Goal: Check status: Check status

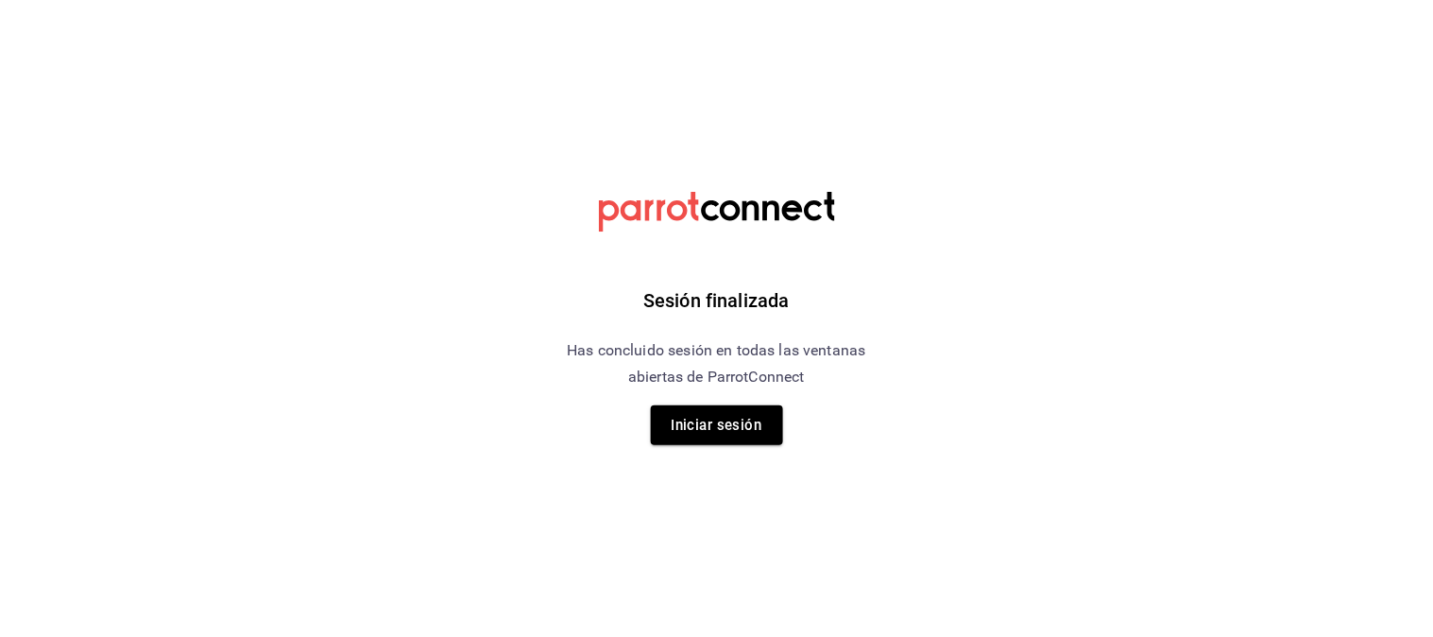
click at [721, 448] on div "Sesión finalizada Has concluido sesión en todas las ventanas abiertas de Parrot…" at bounding box center [716, 318] width 477 height 637
click at [737, 422] on button "Iniciar sesión" at bounding box center [717, 425] width 132 height 40
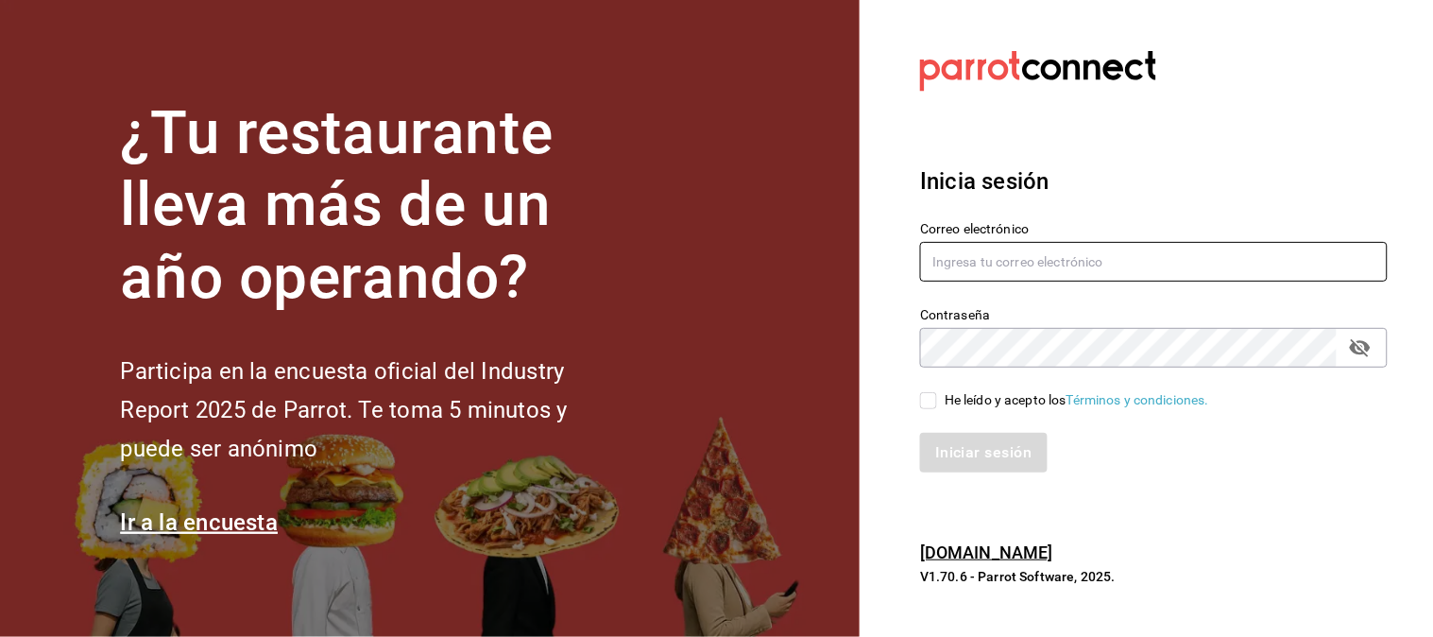
type input "[EMAIL_ADDRESS][DOMAIN_NAME]"
click at [932, 402] on input "He leído y acepto los Términos y condiciones." at bounding box center [928, 400] width 17 height 17
checkbox input "true"
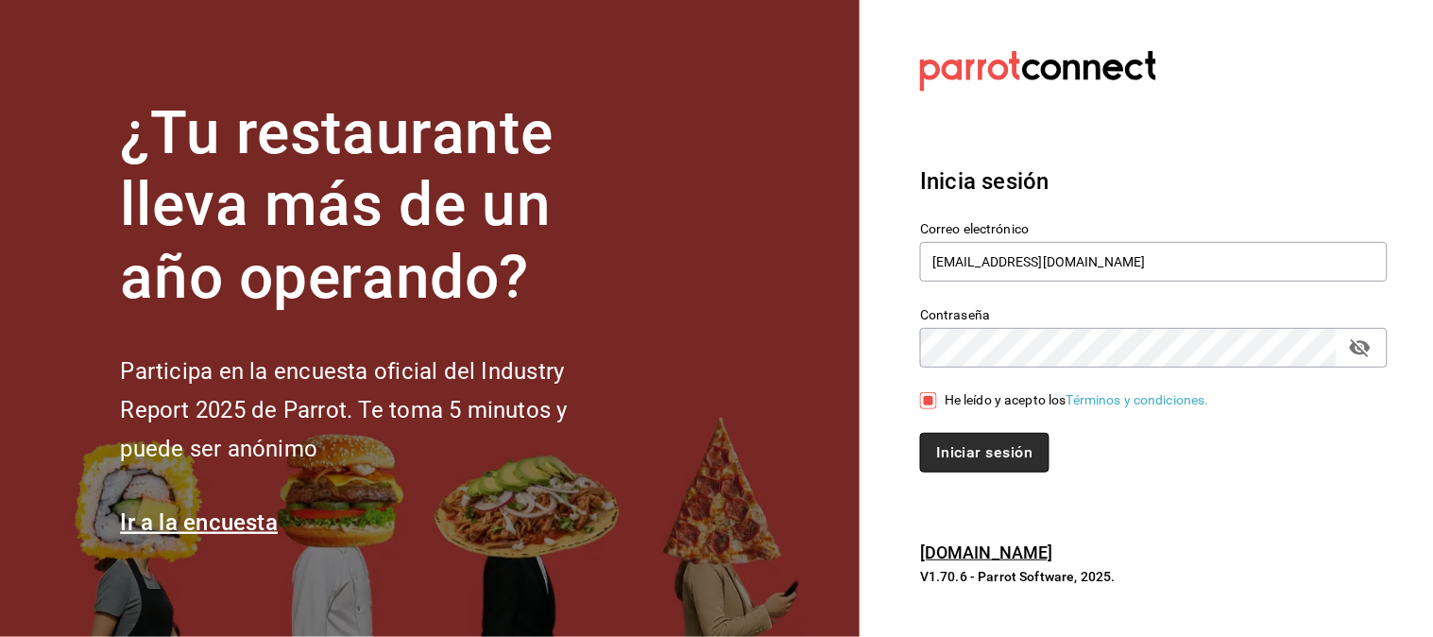
click at [995, 466] on button "Iniciar sesión" at bounding box center [984, 453] width 129 height 40
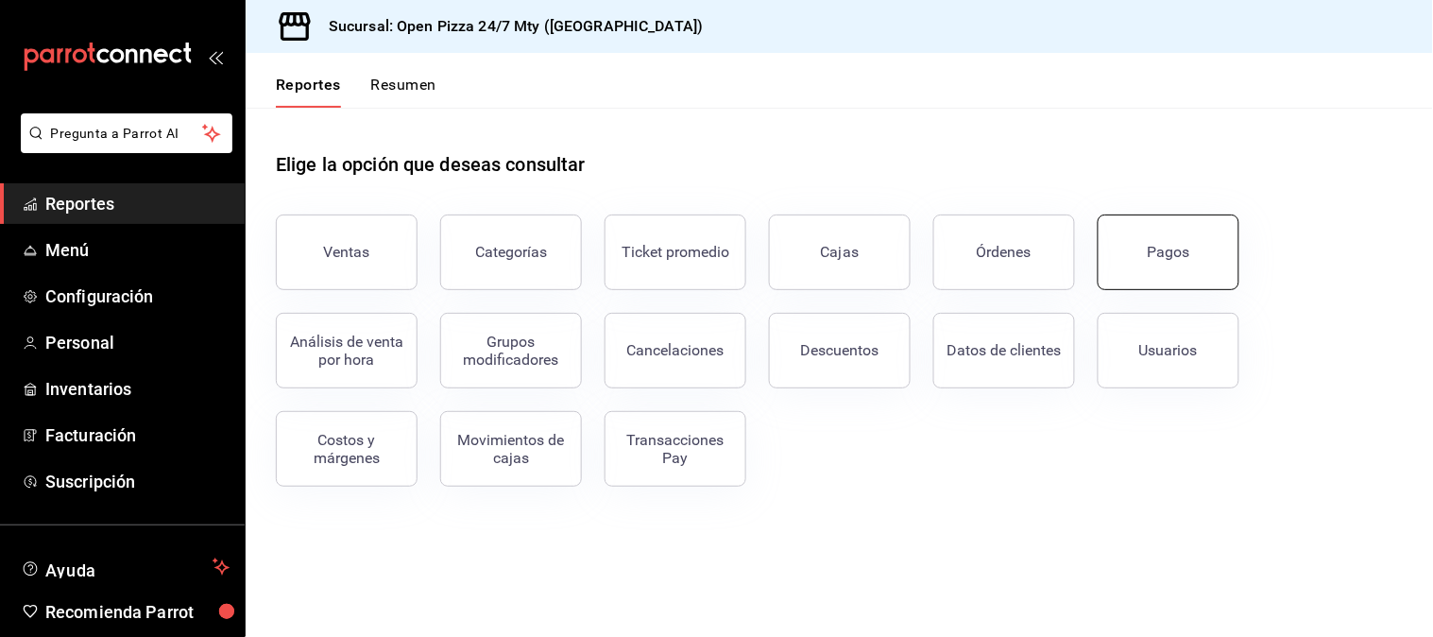
click at [1164, 256] on div "Pagos" at bounding box center [1169, 252] width 43 height 18
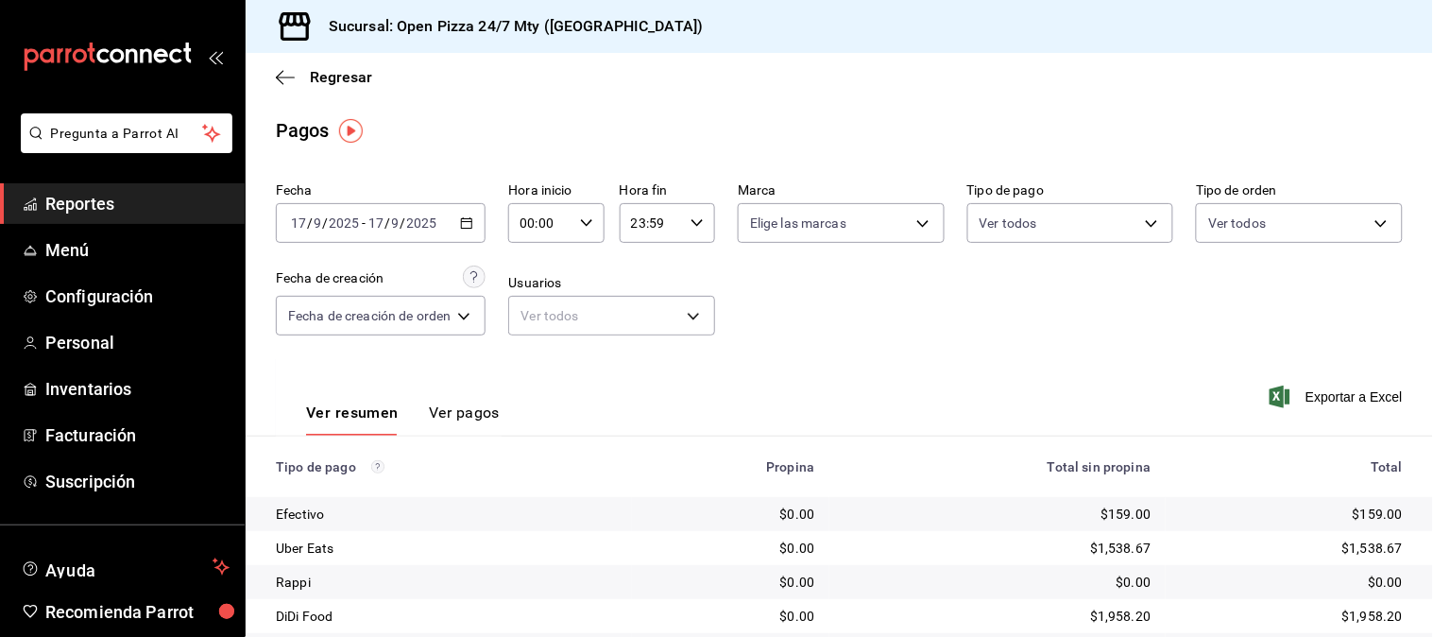
click at [989, 302] on div "Fecha 2025-09-17 17 / 9 / 2025 - 2025-09-17 17 / 9 / 2025 Hora inicio 00:00 Hor…" at bounding box center [839, 266] width 1127 height 183
click at [476, 221] on div "2025-09-17 17 / 9 / 2025 - 2025-09-17 17 / 9 / 2025" at bounding box center [381, 223] width 210 height 40
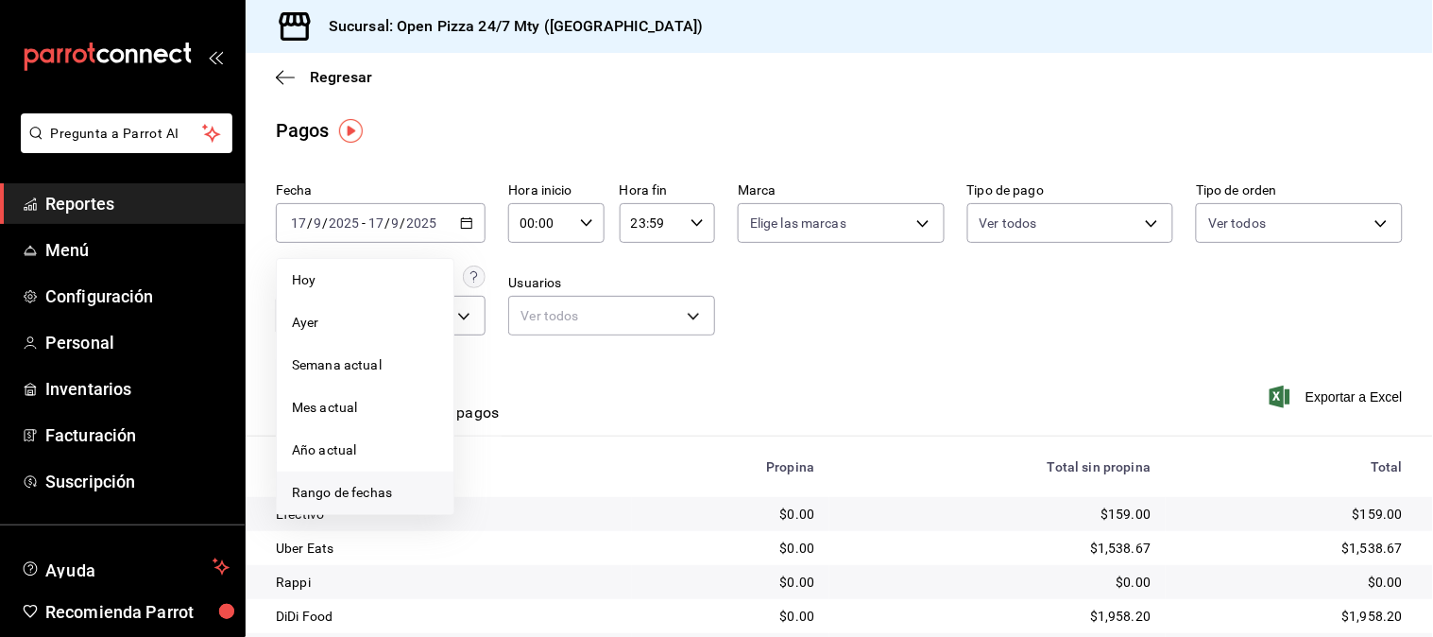
click at [402, 484] on span "Rango de fechas" at bounding box center [365, 493] width 146 height 20
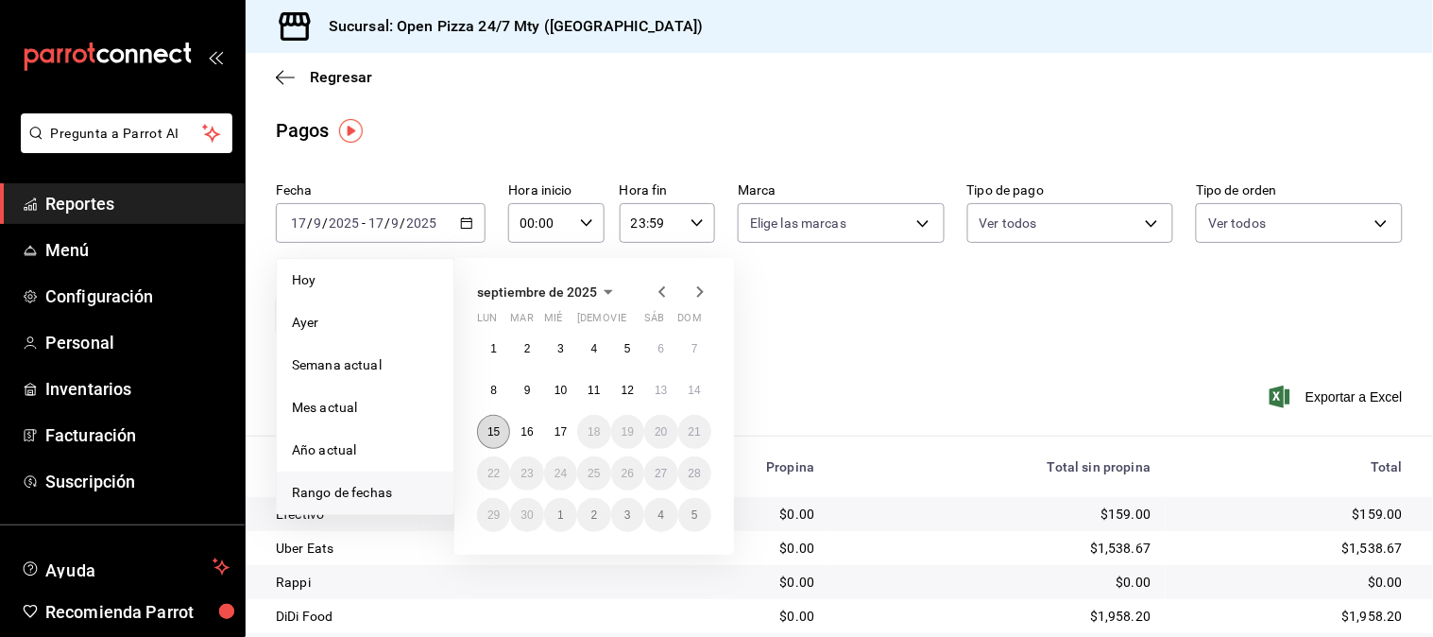
click at [497, 438] on button "15" at bounding box center [493, 432] width 33 height 34
click at [517, 437] on button "16" at bounding box center [526, 432] width 33 height 34
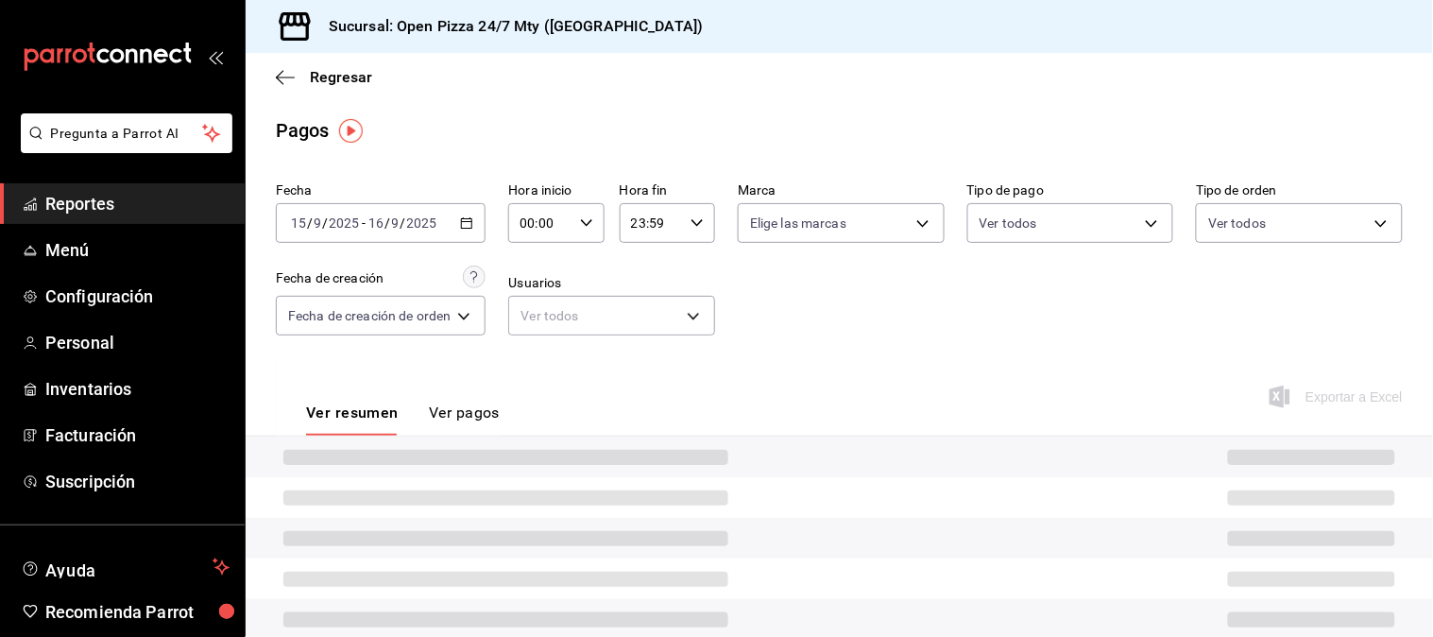
click at [884, 358] on div "Ver resumen Ver pagos Exportar a Excel" at bounding box center [840, 408] width 1188 height 100
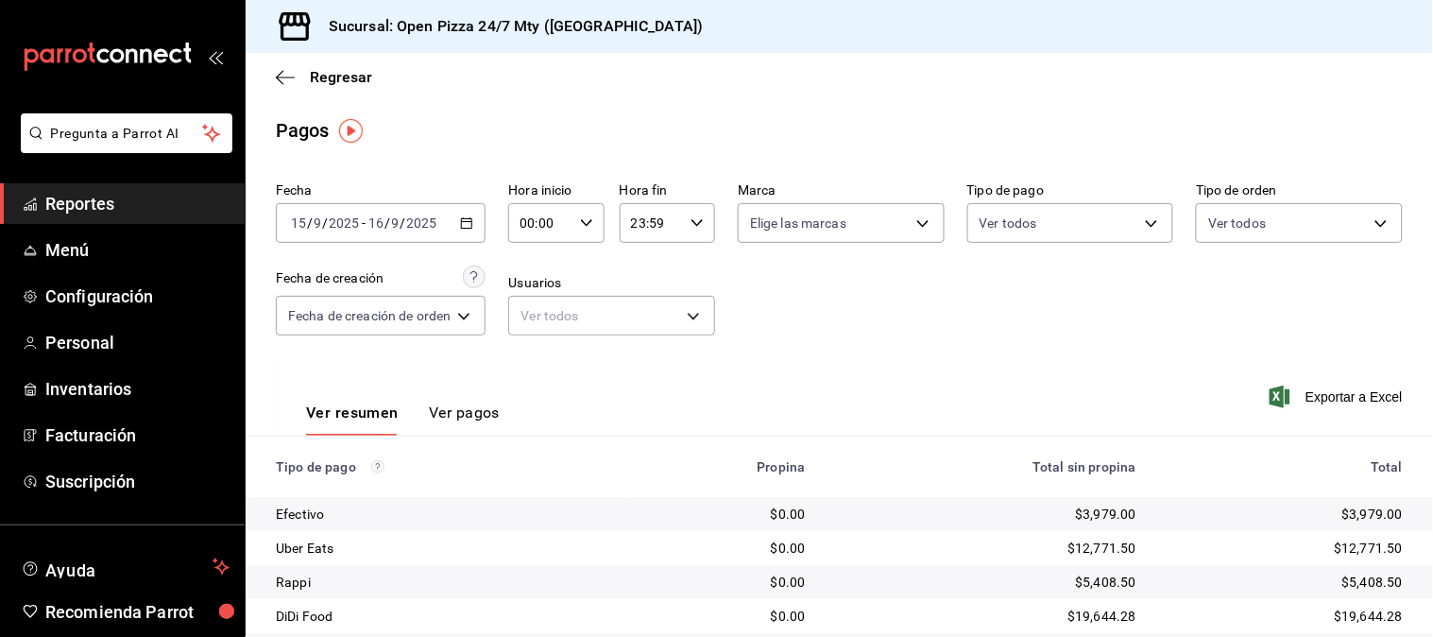
click at [572, 234] on input "00:00" at bounding box center [539, 223] width 63 height 38
click at [534, 335] on button "11" at bounding box center [535, 352] width 40 height 38
type input "11:00"
click at [918, 334] on div at bounding box center [716, 318] width 1433 height 637
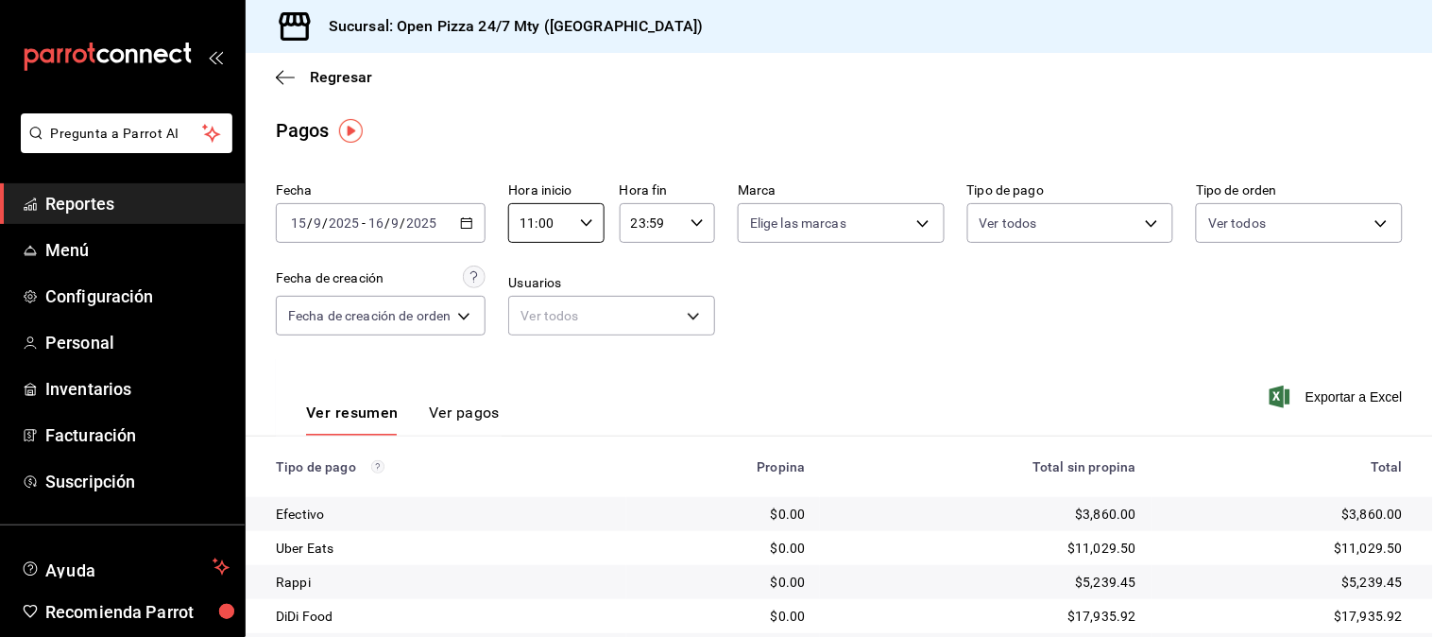
click at [918, 334] on div "00 01 02 03 04 05 06 07 08 09 10 11 12 13 14 15 16 17 18 19 20 21 22 23 00 01 0…" at bounding box center [716, 321] width 1433 height 631
click at [648, 228] on input "23:59" at bounding box center [651, 223] width 63 height 38
click at [638, 299] on button "05" at bounding box center [644, 289] width 40 height 38
type input "05:59"
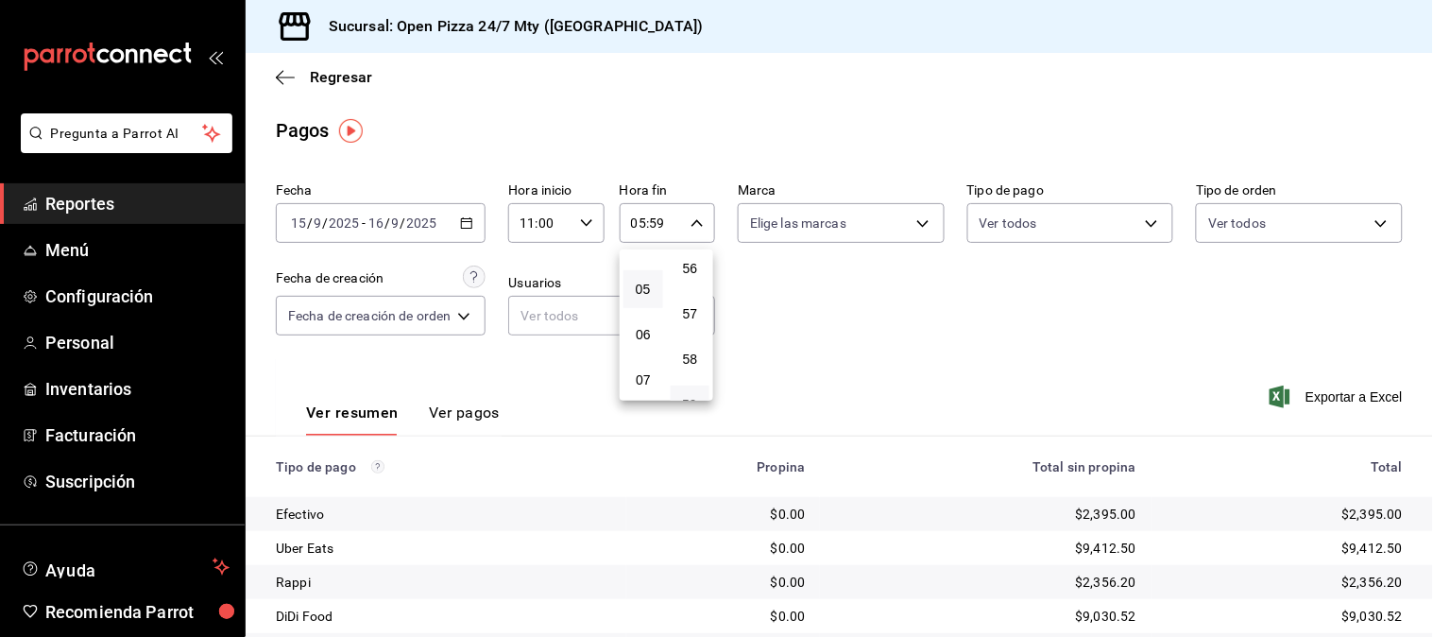
click at [867, 298] on div at bounding box center [716, 318] width 1433 height 637
click at [867, 298] on div "00 01 02 03 04 05 06 07 08 09 10 11 12 13 14 15 16 17 18 19 20 21 22 23 00 01 0…" at bounding box center [716, 321] width 1433 height 631
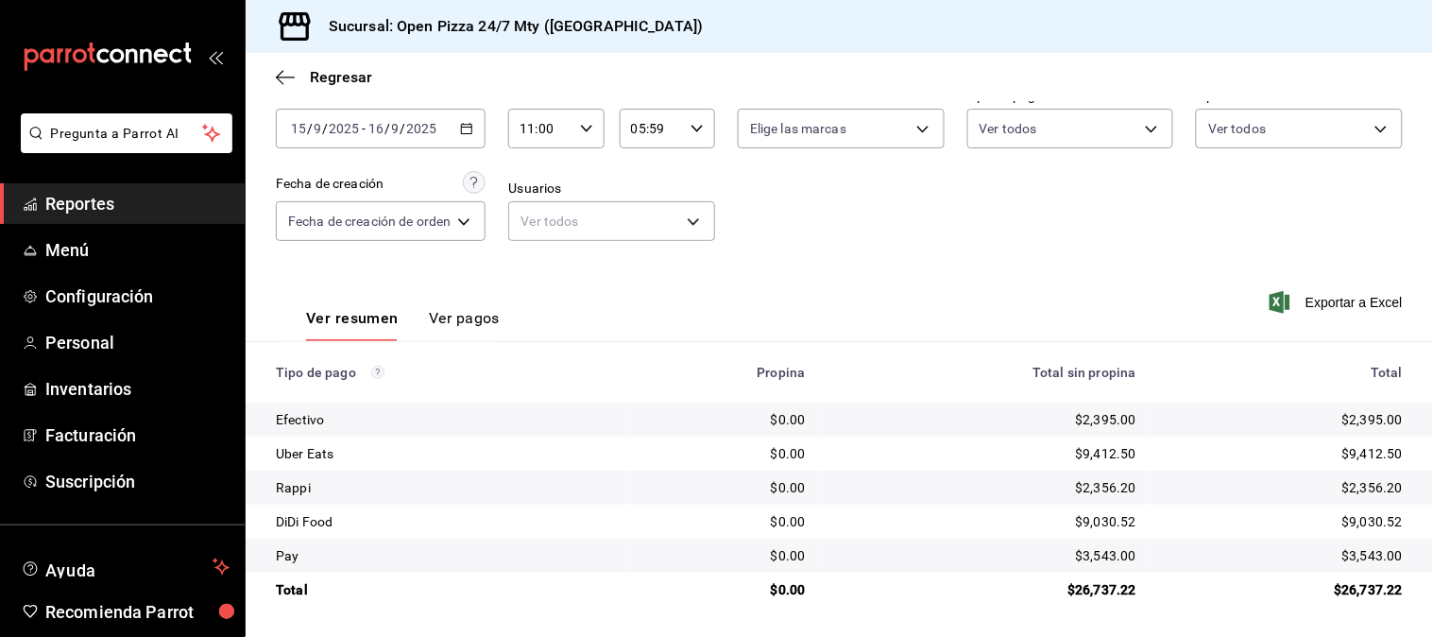
click at [1062, 230] on div "Fecha 2025-09-15 15 / 9 / 2025 - 2025-09-16 16 / 9 / 2025 Hora inicio 11:00 Hor…" at bounding box center [839, 171] width 1127 height 183
click at [467, 135] on div "2025-09-15 15 / 9 / 2025 - 2025-09-16 16 / 9 / 2025" at bounding box center [381, 129] width 210 height 40
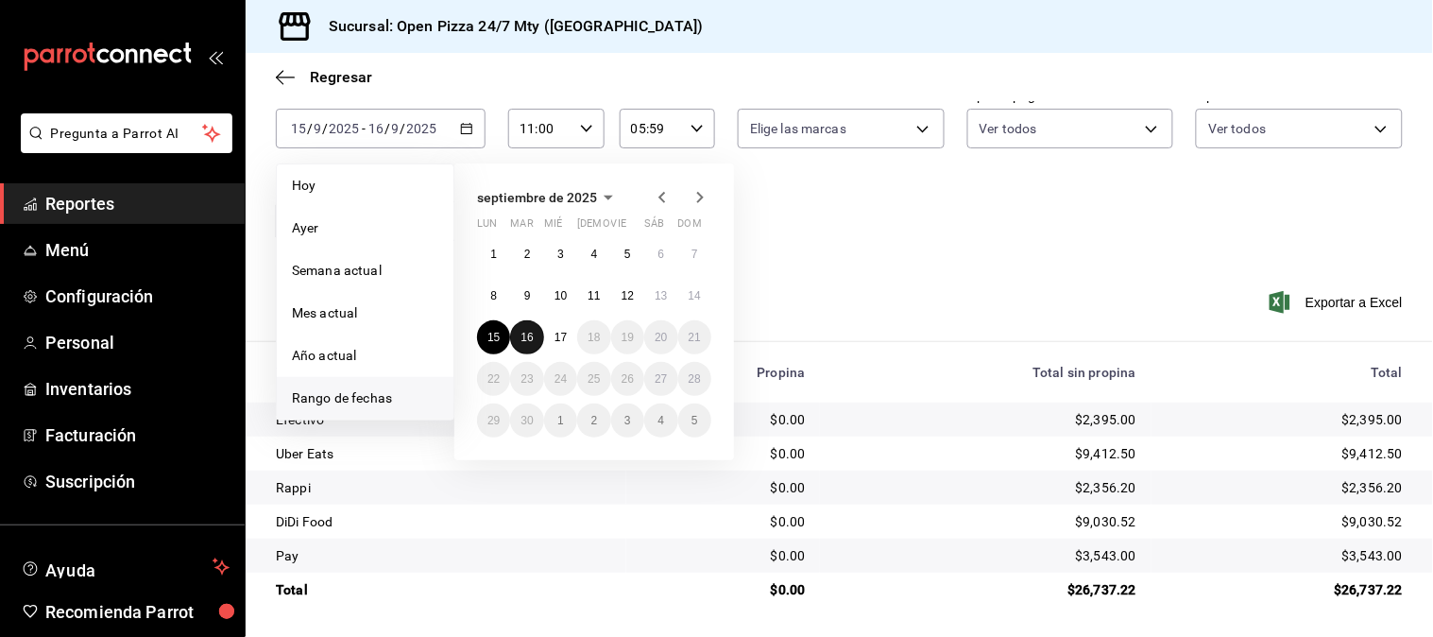
click at [526, 337] on abbr "16" at bounding box center [527, 337] width 12 height 13
click at [551, 334] on button "17" at bounding box center [560, 337] width 33 height 34
type input "00:00"
type input "23:59"
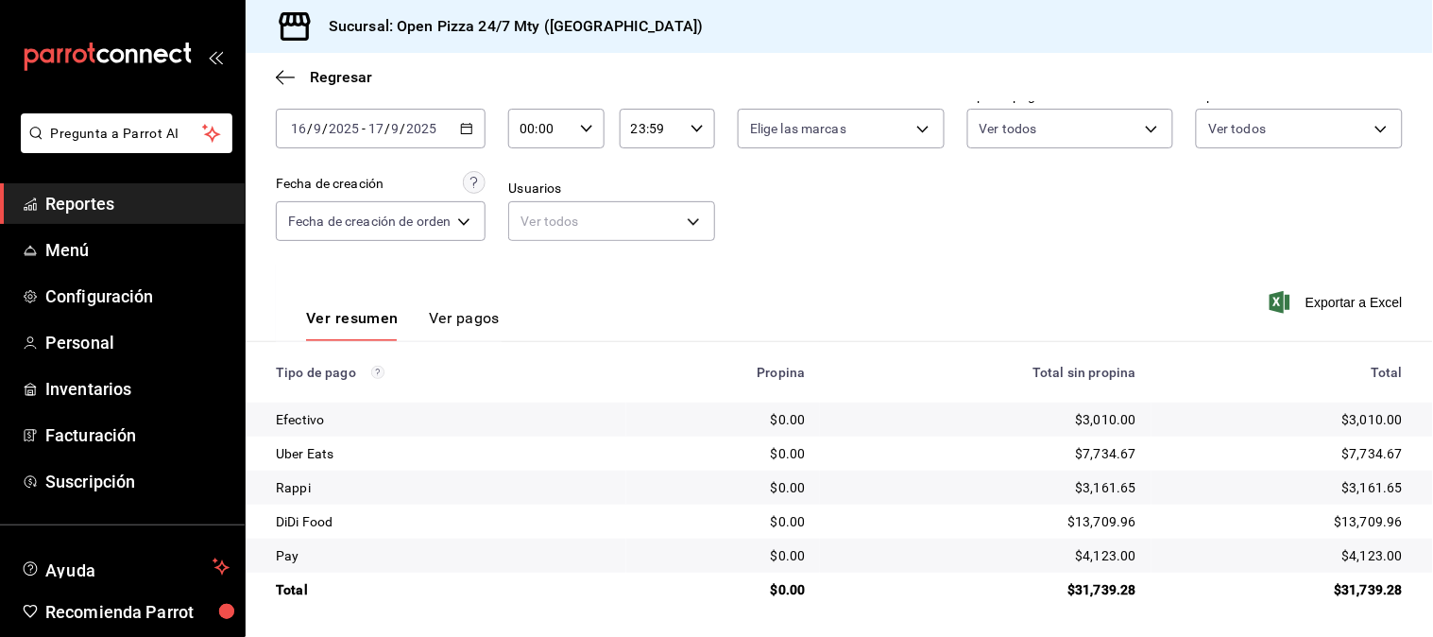
click at [515, 118] on input "00:00" at bounding box center [539, 129] width 63 height 38
click at [532, 237] on button "11" at bounding box center [535, 256] width 40 height 38
type input "11:00"
click at [756, 232] on div at bounding box center [716, 318] width 1433 height 637
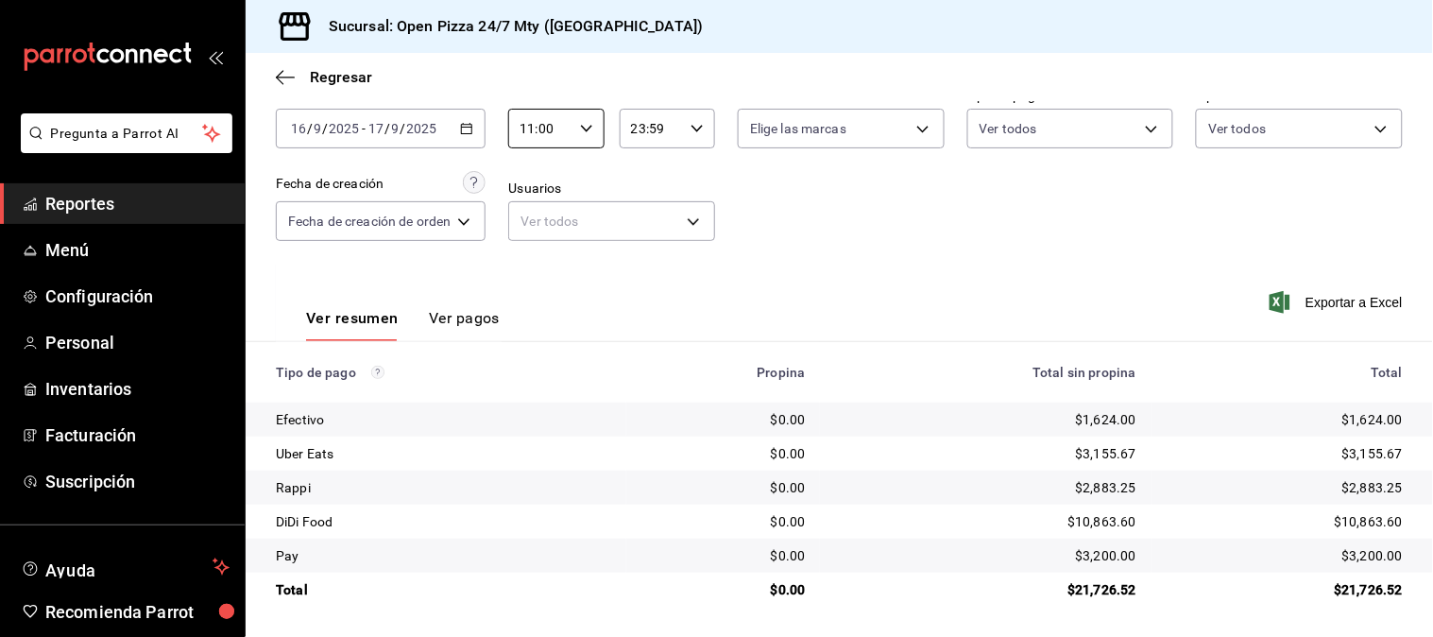
click at [756, 232] on div at bounding box center [716, 318] width 1433 height 637
click at [647, 138] on input "23:59" at bounding box center [651, 129] width 63 height 38
click at [641, 198] on button "05" at bounding box center [644, 212] width 40 height 38
type input "05:59"
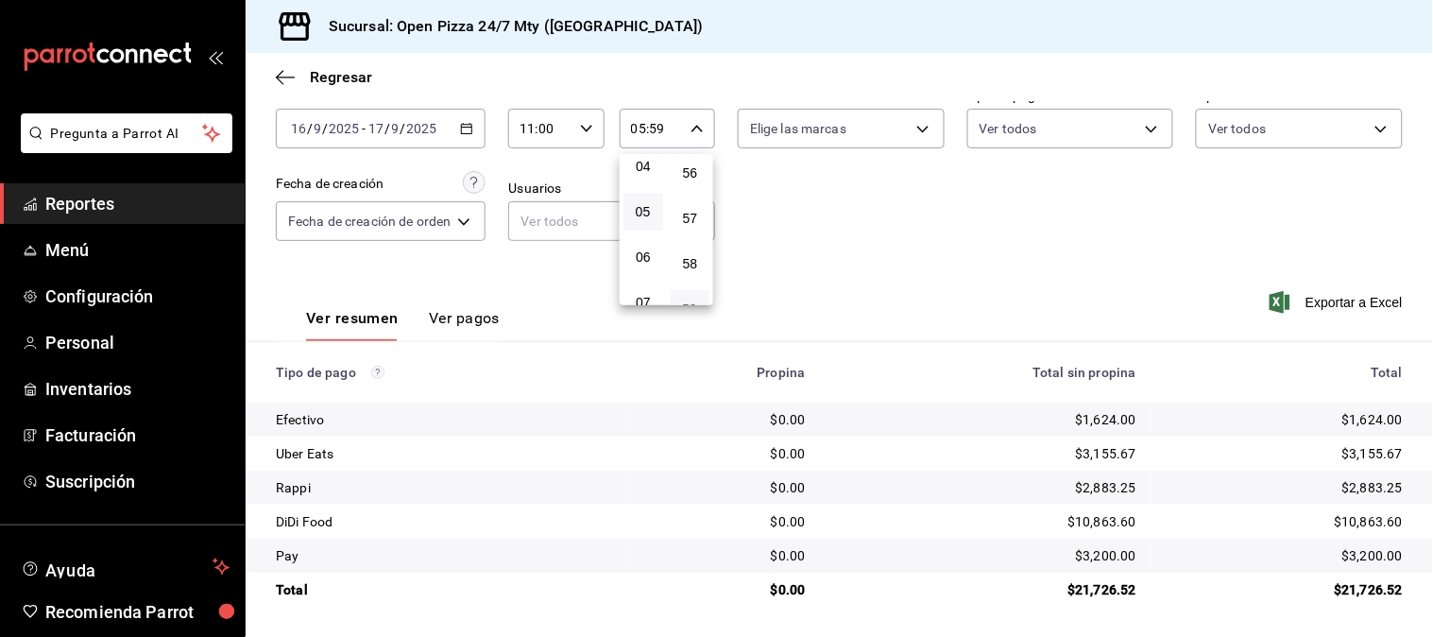
click at [915, 260] on div at bounding box center [716, 318] width 1433 height 637
click at [915, 260] on div "00 01 02 03 04 05 06 07 08 09 10 11 12 13 14 15 16 17 18 19 20 21 22 23 00 01 0…" at bounding box center [716, 321] width 1433 height 631
click at [1059, 266] on div "Ver resumen Ver pagos Exportar a Excel" at bounding box center [840, 314] width 1188 height 100
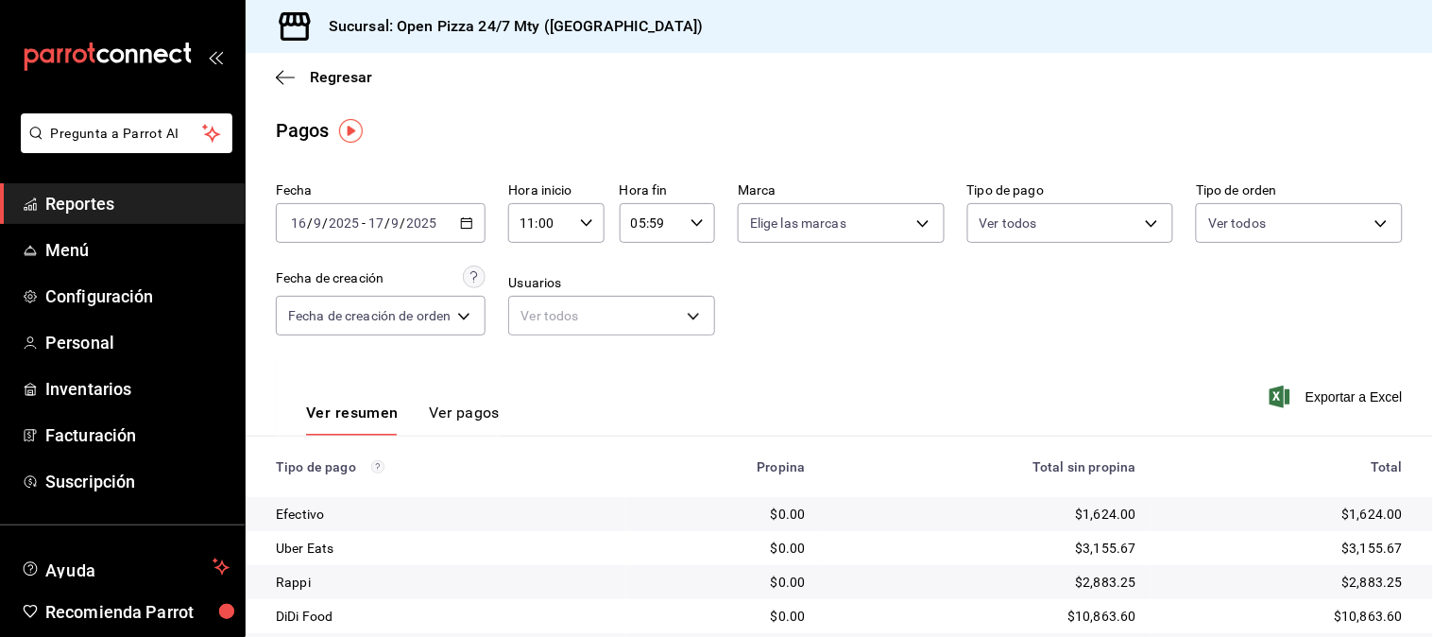
click at [474, 214] on div "2025-09-16 16 / 9 / 2025 - 2025-09-17 17 / 9 / 2025" at bounding box center [381, 223] width 210 height 40
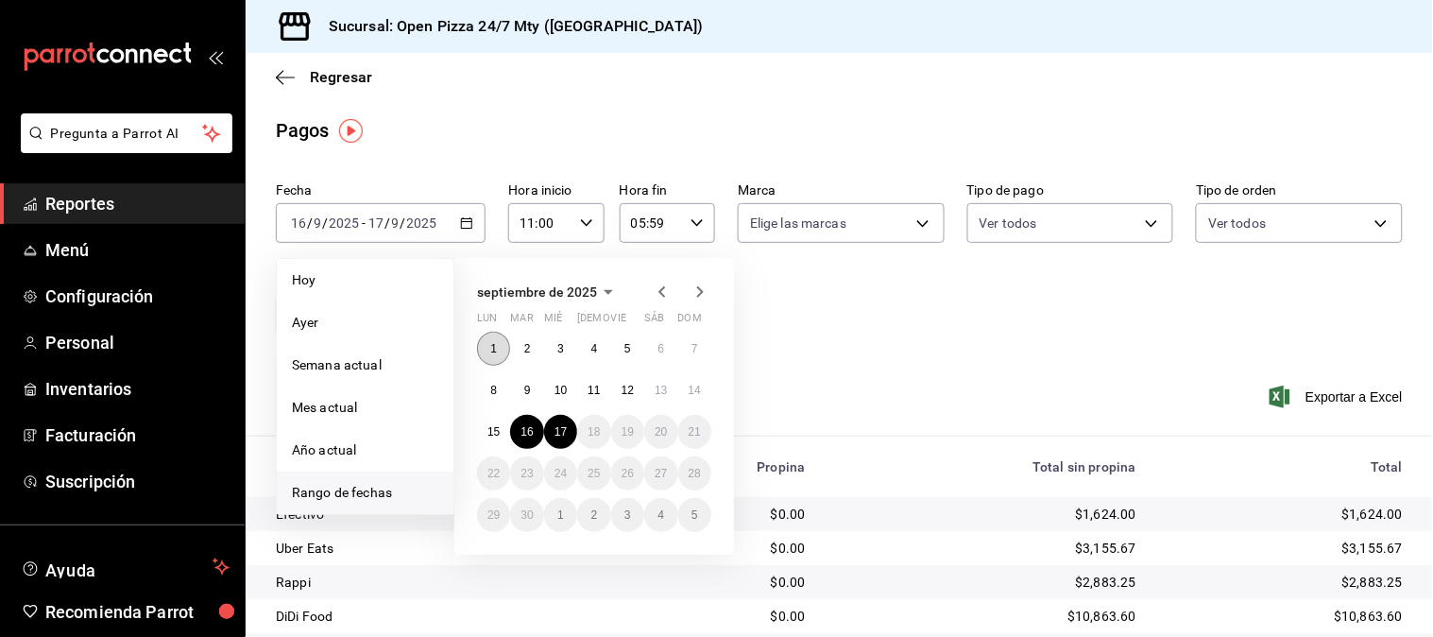
click at [493, 346] on abbr "1" at bounding box center [493, 348] width 7 height 13
click at [565, 431] on abbr "17" at bounding box center [561, 431] width 12 height 13
type input "00:00"
type input "23:59"
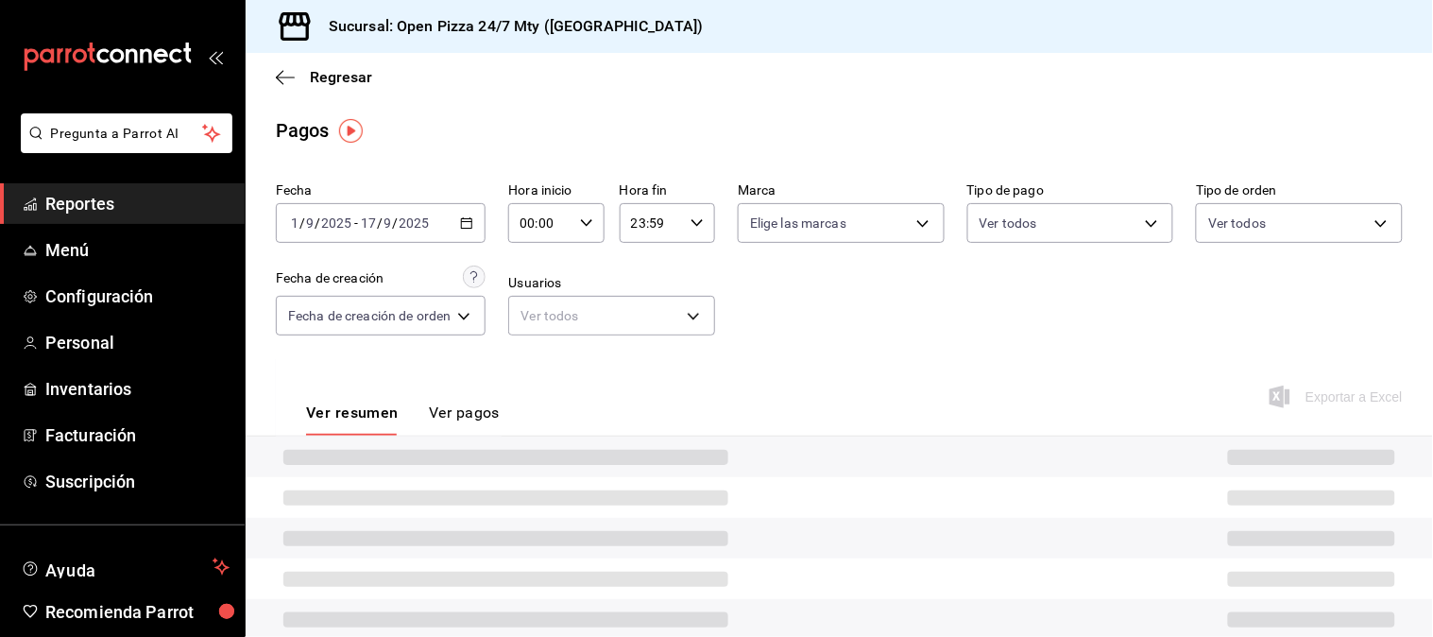
click at [890, 326] on div "Fecha 2025-09-01 1 / 9 / 2025 - 2025-09-17 17 / 9 / 2025 Hora inicio 00:00 Hora…" at bounding box center [839, 266] width 1127 height 183
click at [542, 229] on input "00:00" at bounding box center [539, 223] width 63 height 38
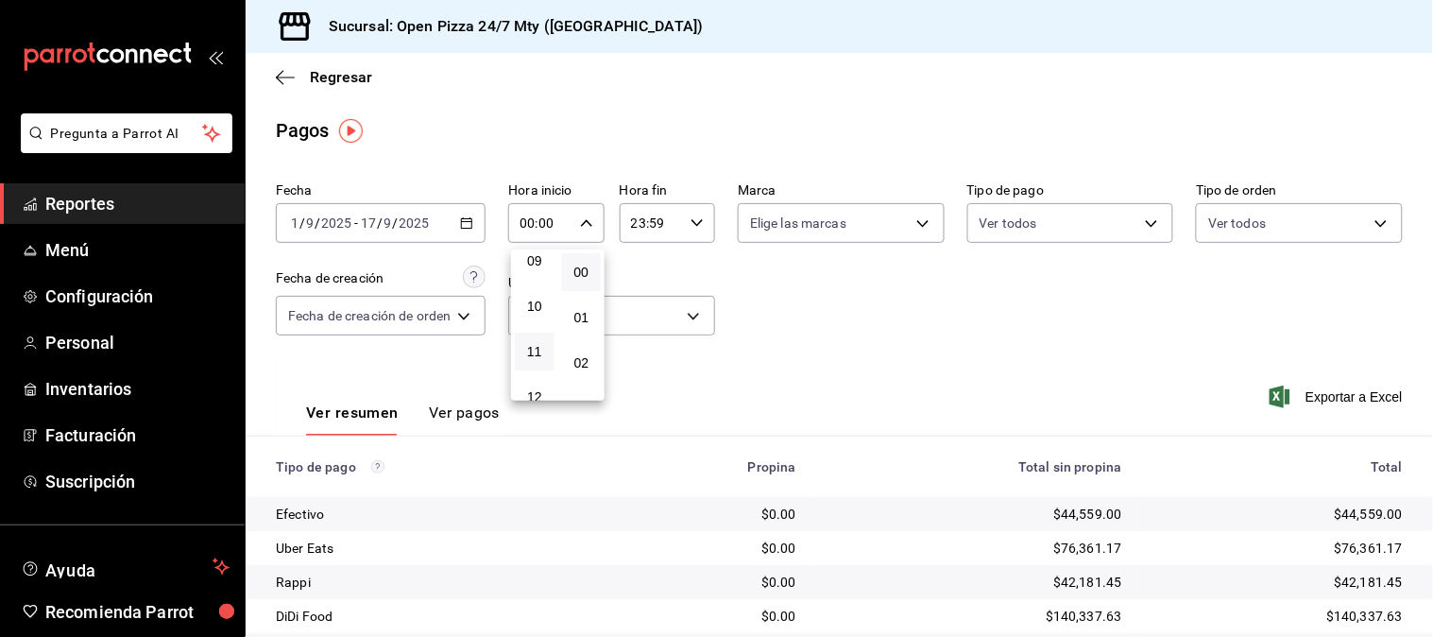
click at [525, 336] on button "11" at bounding box center [535, 352] width 40 height 38
type input "11:00"
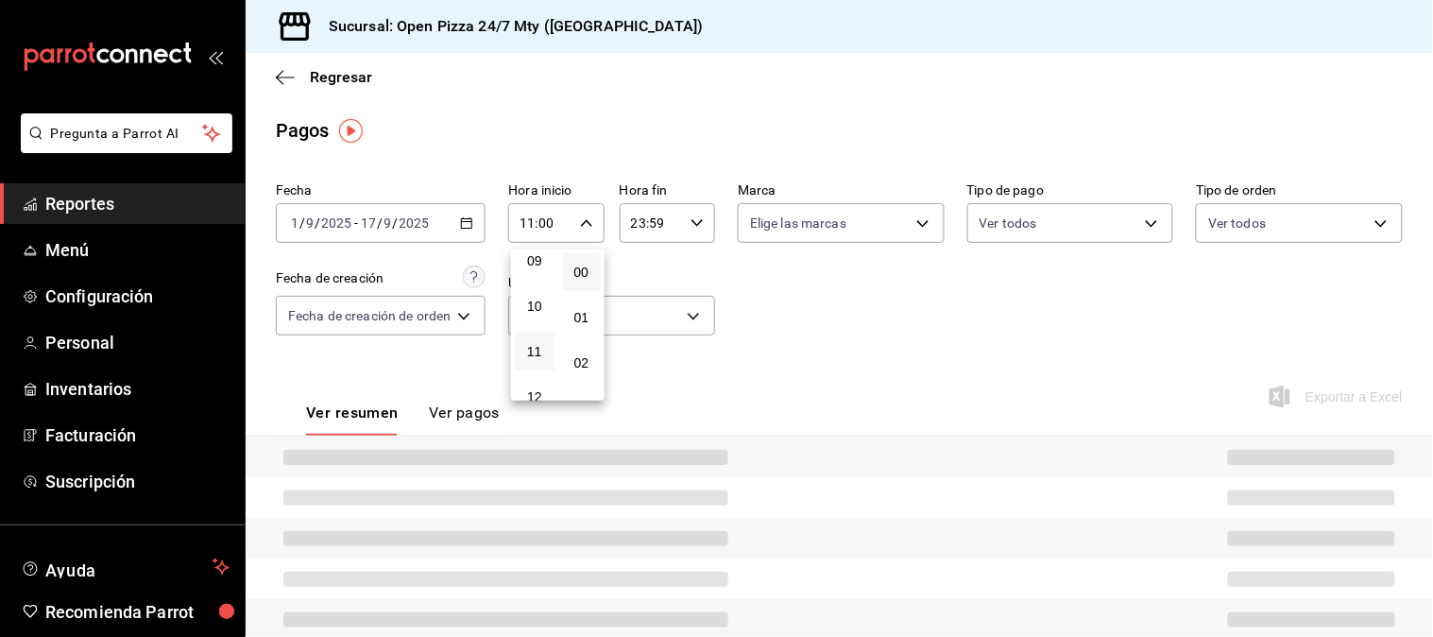
click at [920, 306] on div at bounding box center [716, 318] width 1433 height 637
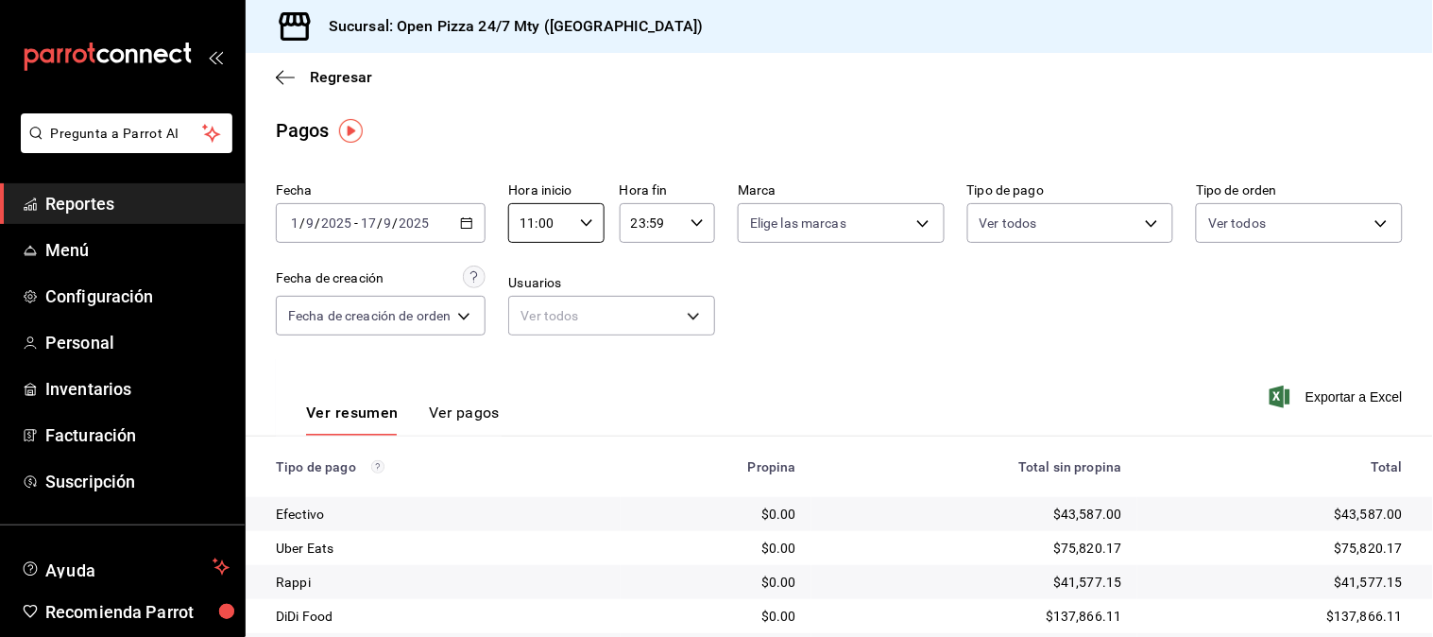
click at [643, 217] on input "23:59" at bounding box center [651, 223] width 63 height 38
click at [655, 304] on button "05" at bounding box center [644, 308] width 40 height 38
type input "05:59"
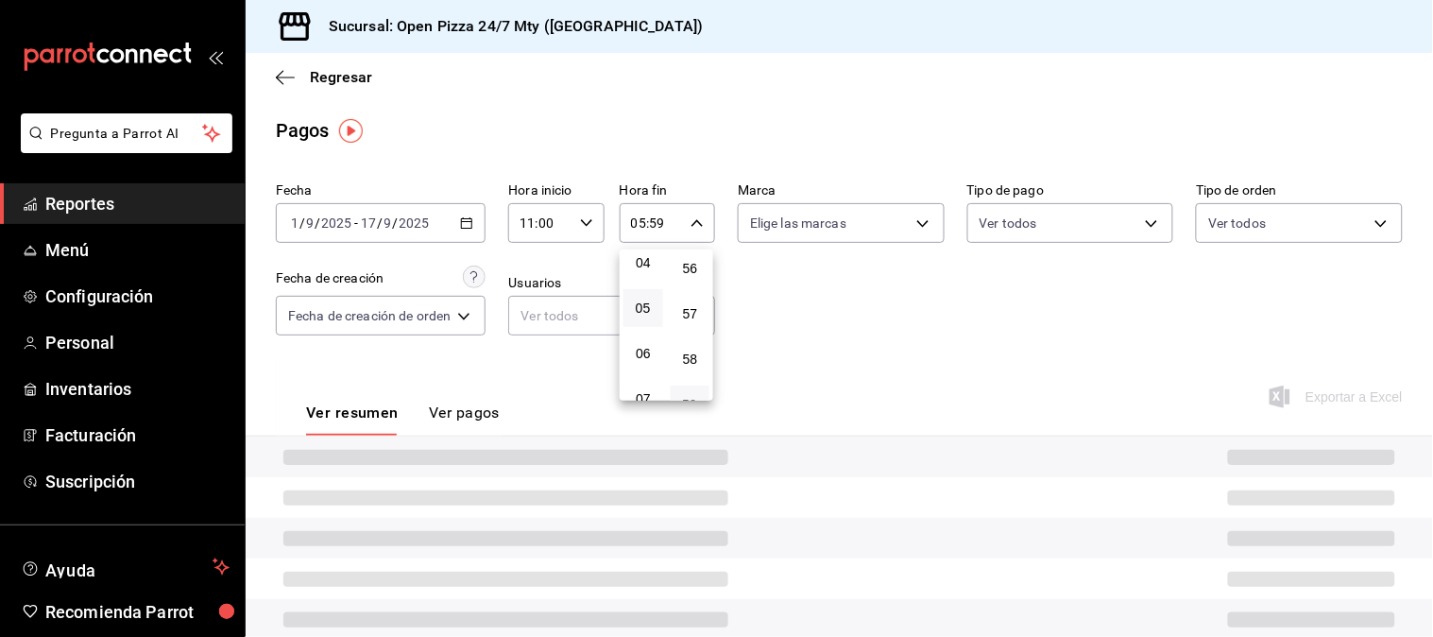
click at [835, 299] on div at bounding box center [716, 318] width 1433 height 637
click at [835, 299] on div "00 01 02 03 04 05 06 07 08 09 10 11 12 13 14 15 16 17 18 19 20 21 22 23 00 01 0…" at bounding box center [716, 321] width 1433 height 631
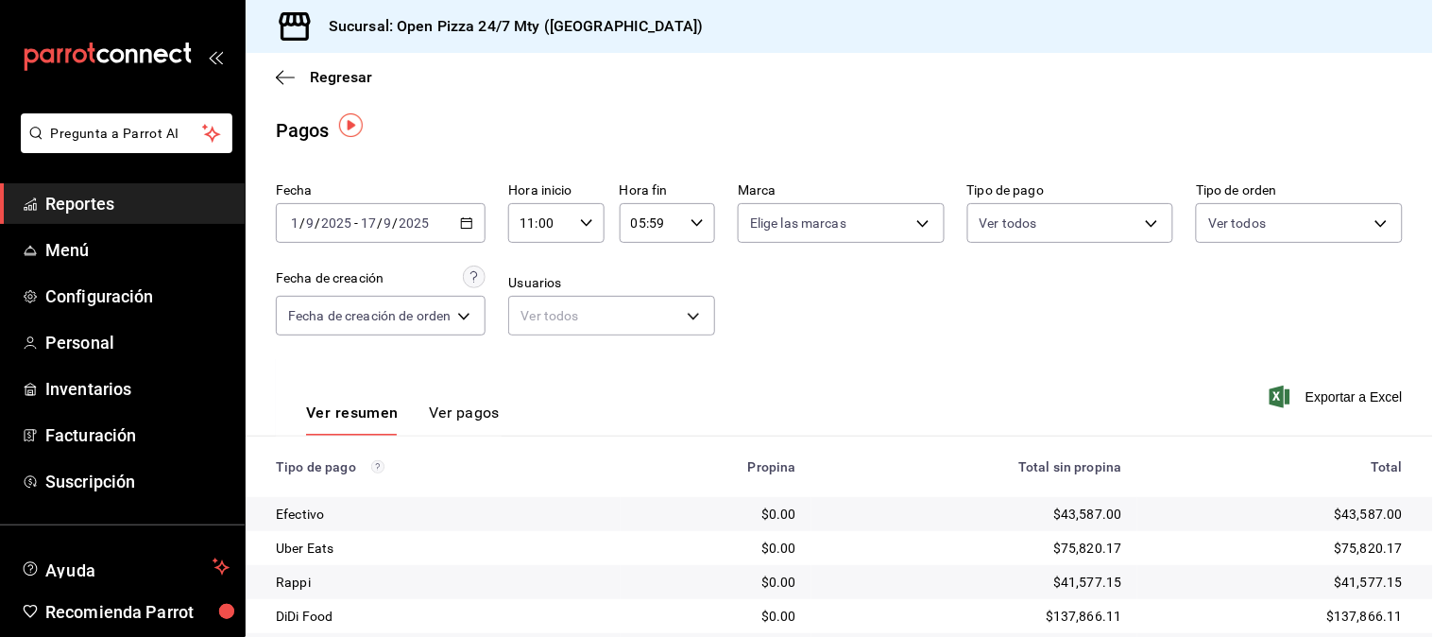
scroll to position [95, 0]
